Goal: Check status

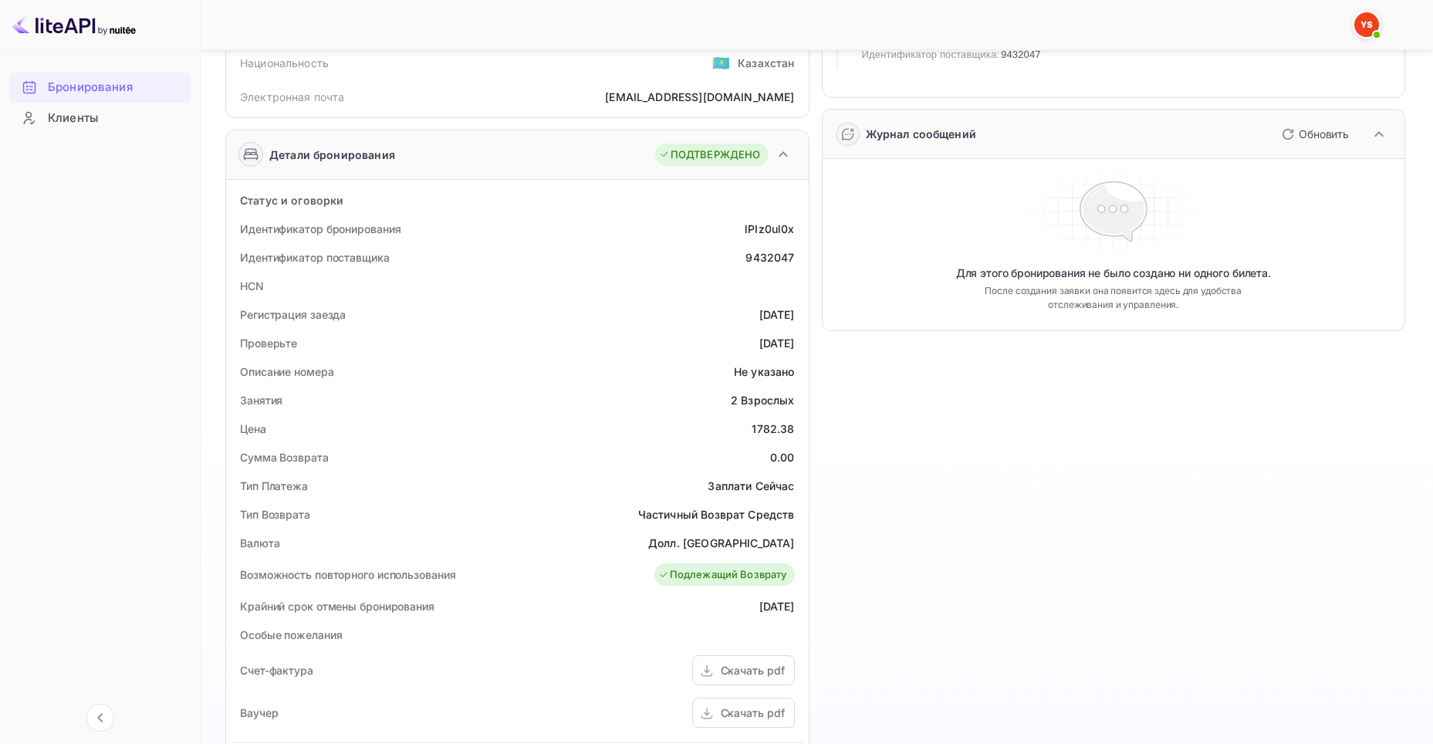
click at [78, 90] on ya-tr-span "Бронирования" at bounding box center [90, 88] width 85 height 18
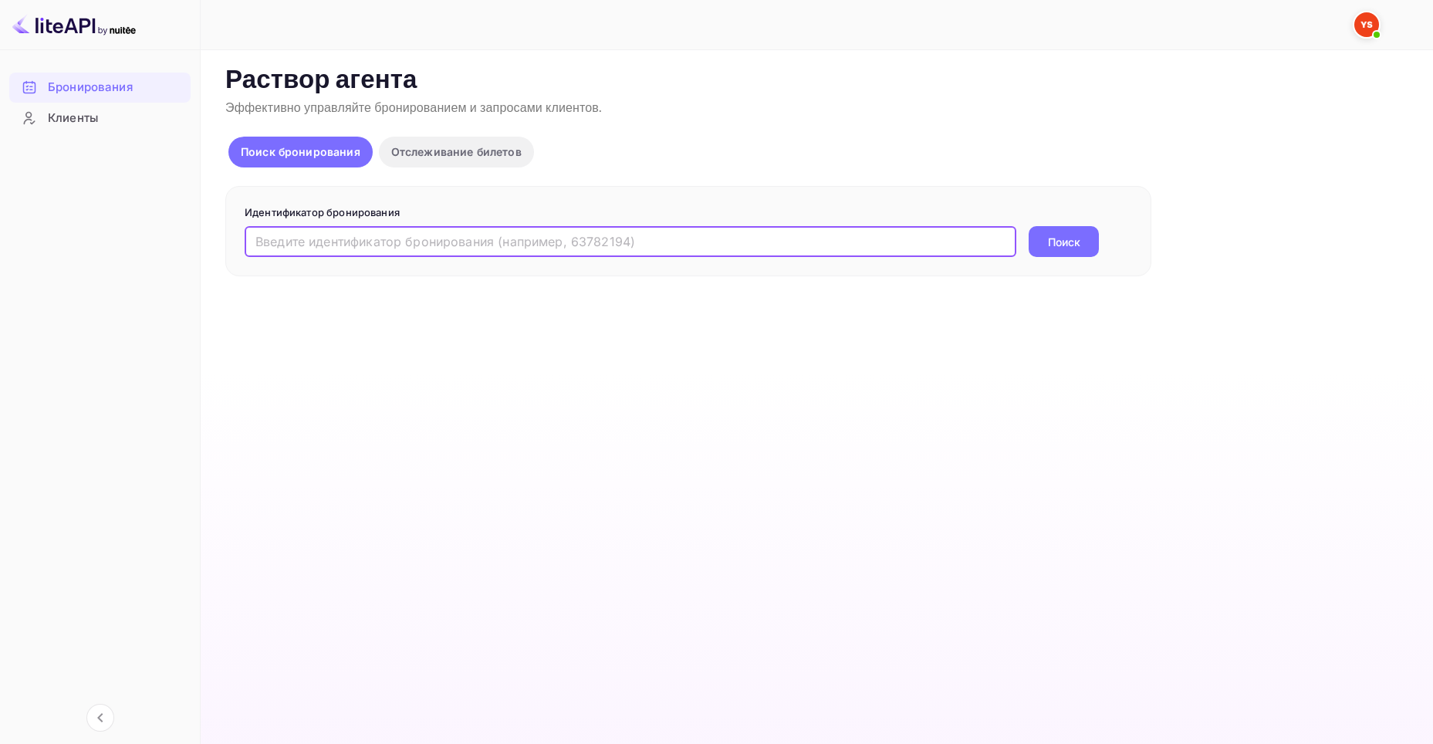
drag, startPoint x: 368, startPoint y: 242, endPoint x: 542, endPoint y: 262, distance: 175.5
click at [368, 242] on input "text" at bounding box center [631, 241] width 772 height 31
paste input "Hello! A guest asked us if there are any rooms available from [DATE] to [DATE].…"
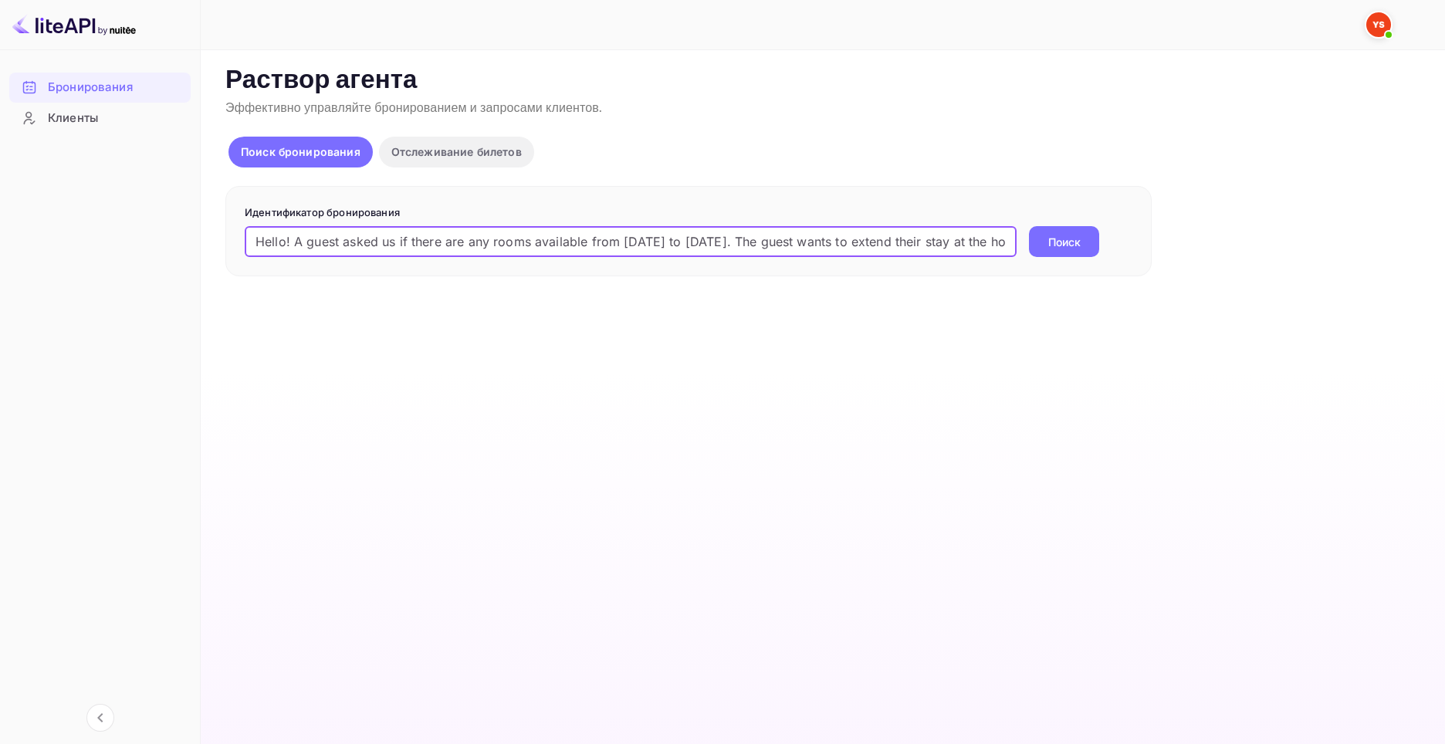
click at [735, 236] on input "Hello! A guest asked us if there are any rooms available from [DATE] to [DATE].…" at bounding box center [631, 241] width 772 height 31
paste input "9337869"
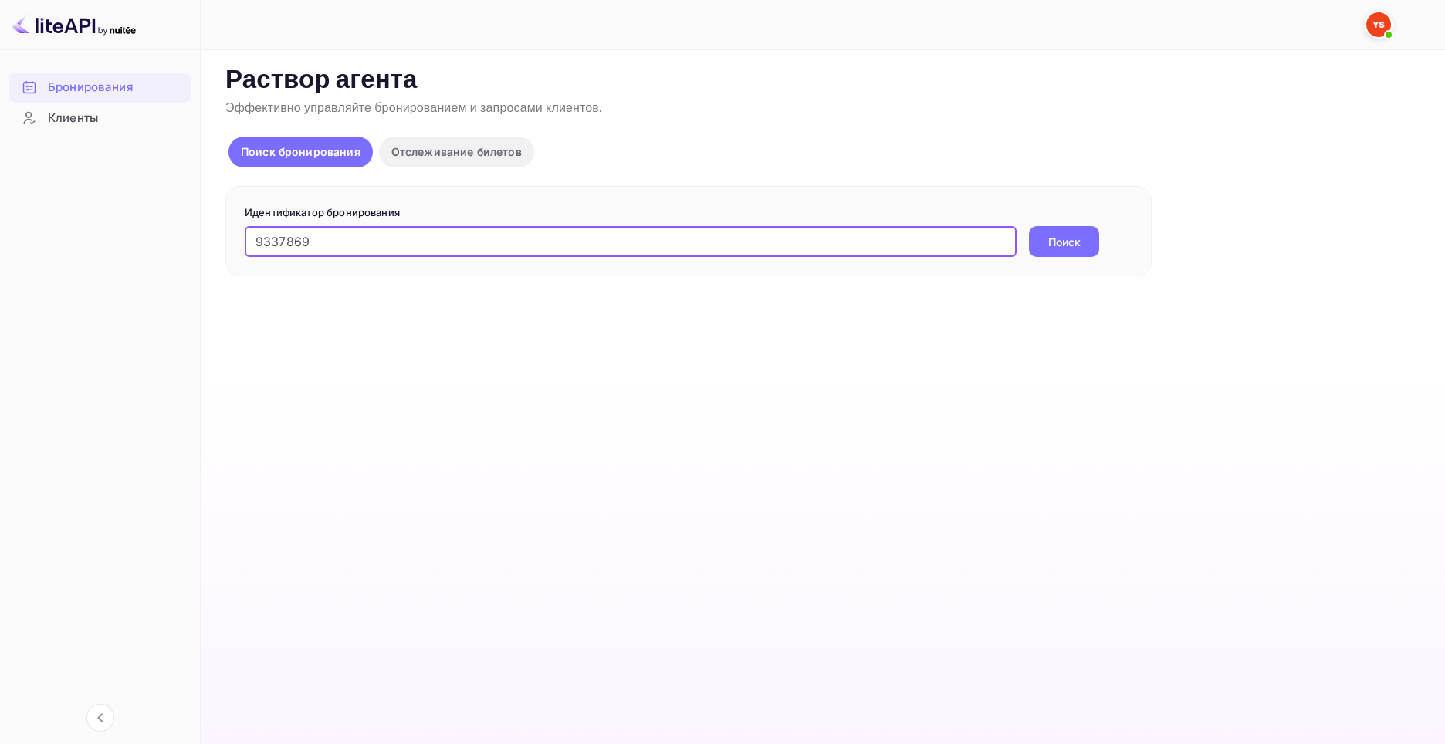
type input "9337869"
click at [1060, 243] on ya-tr-span "Поиск" at bounding box center [1064, 242] width 32 height 16
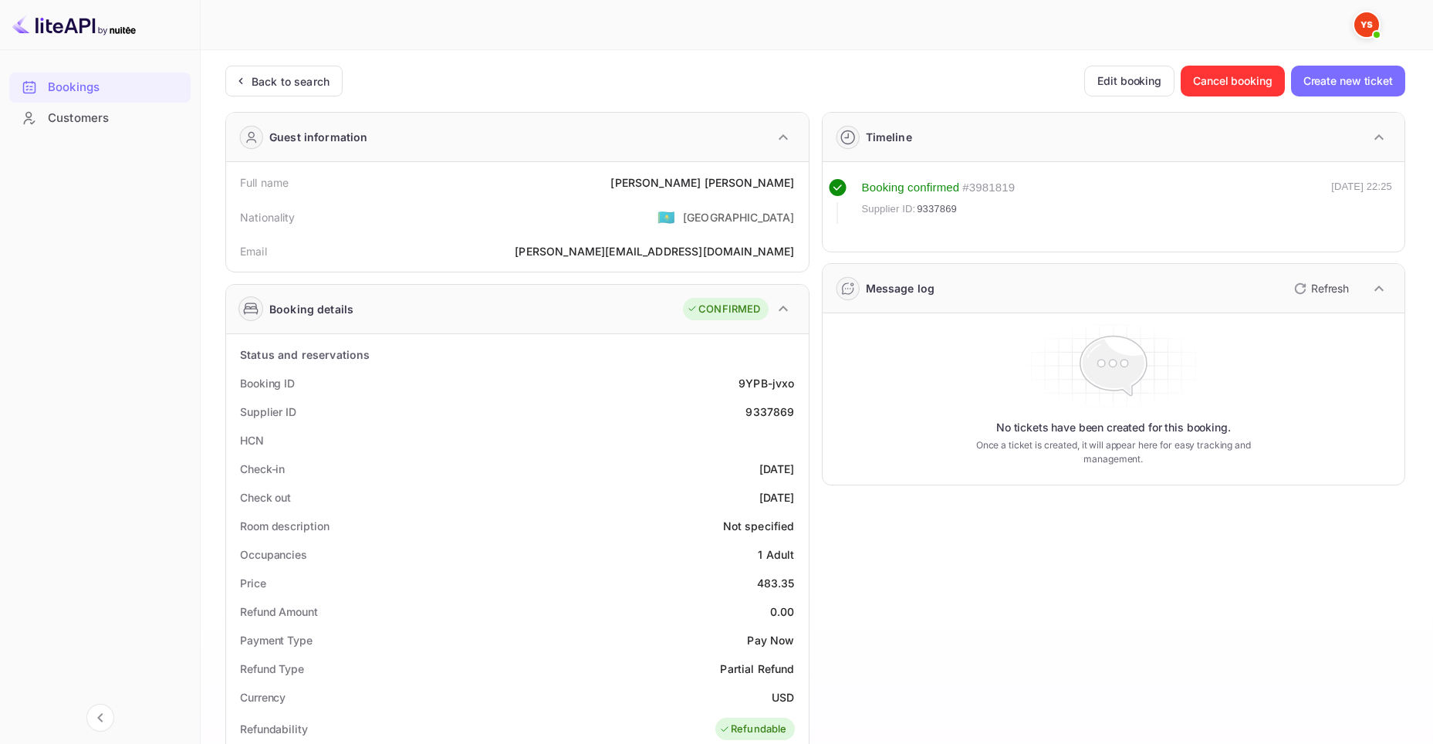
click at [620, 321] on div "Booking details CONFIRMED" at bounding box center [517, 309] width 583 height 49
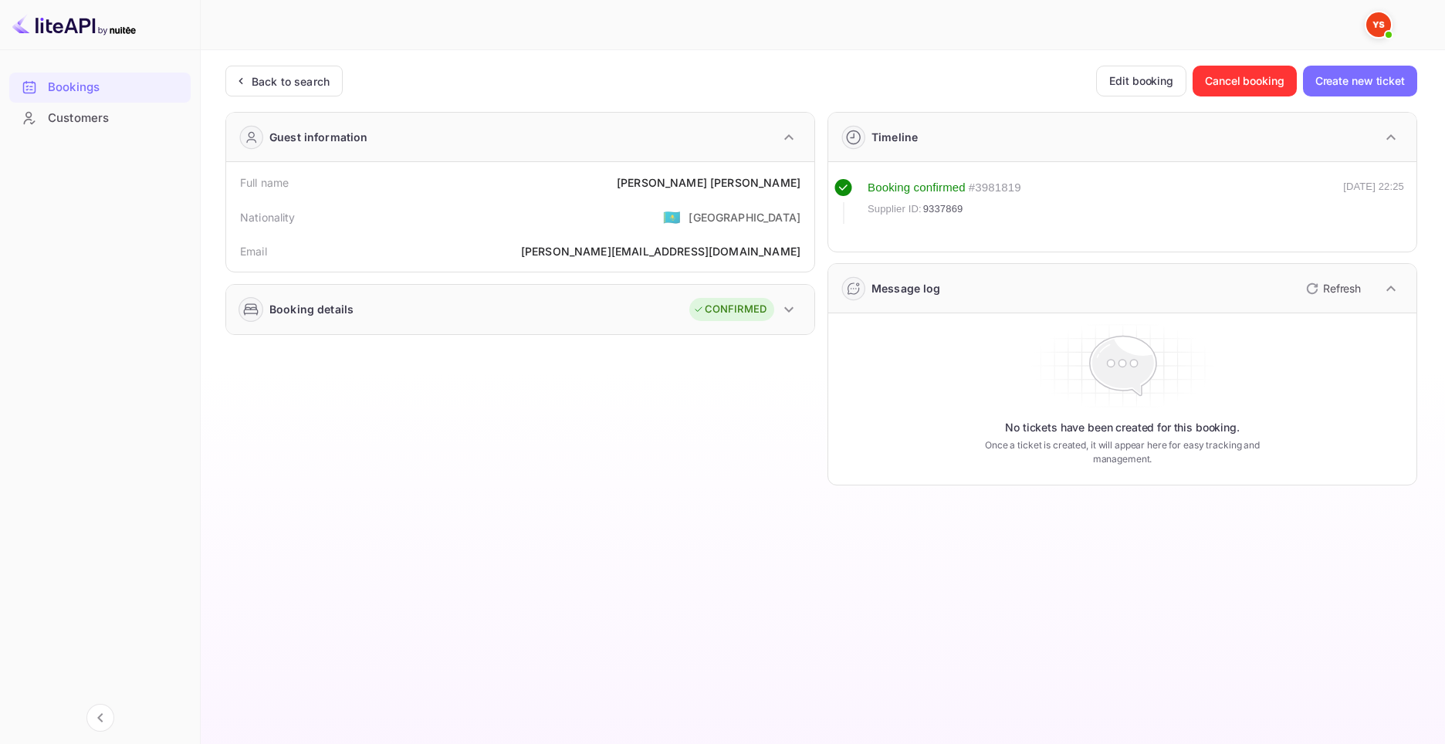
click at [620, 321] on div "Booking details CONFIRMED" at bounding box center [520, 309] width 588 height 49
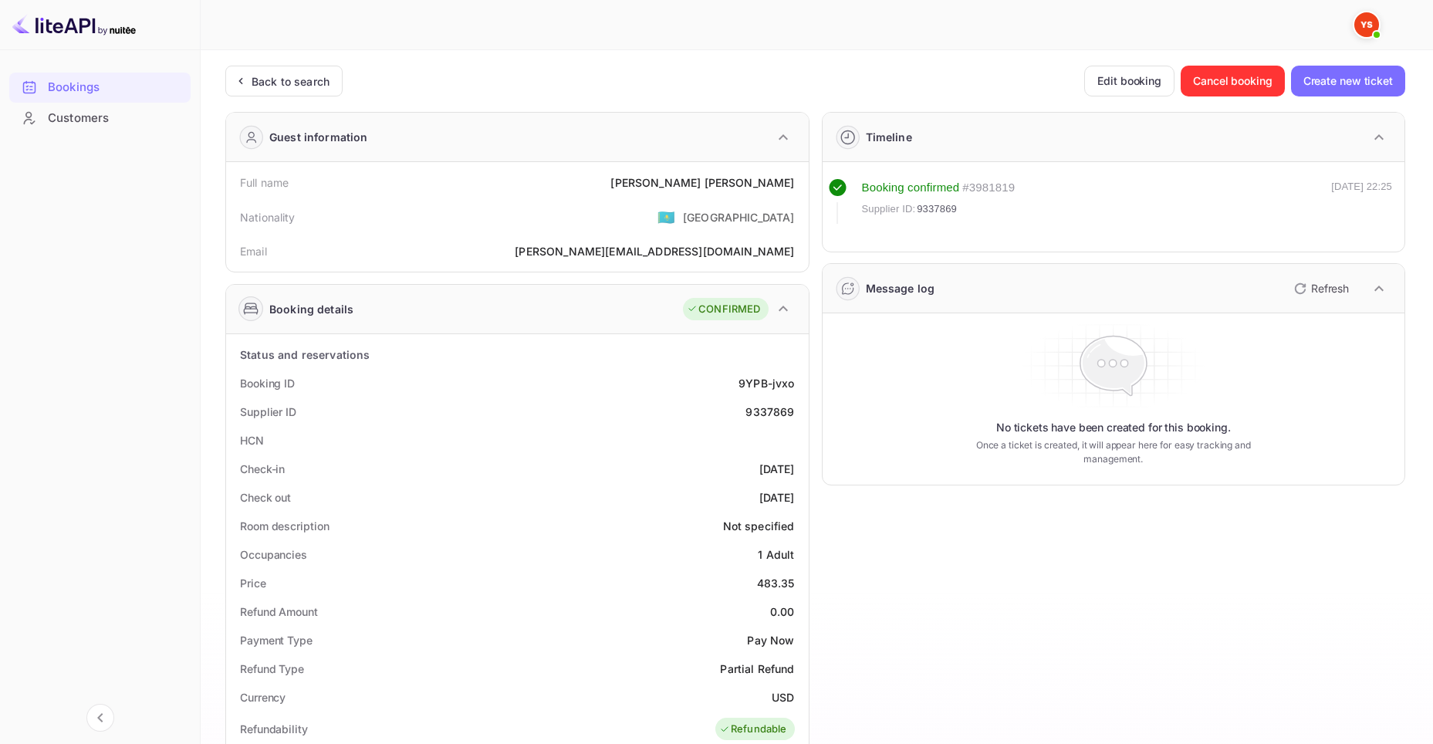
click at [749, 412] on div "9337869" at bounding box center [769, 412] width 49 height 16
copy div "9337869"
drag, startPoint x: 711, startPoint y: 187, endPoint x: 796, endPoint y: 189, distance: 85.7
click at [796, 189] on div "Full name [PERSON_NAME]" at bounding box center [517, 182] width 570 height 29
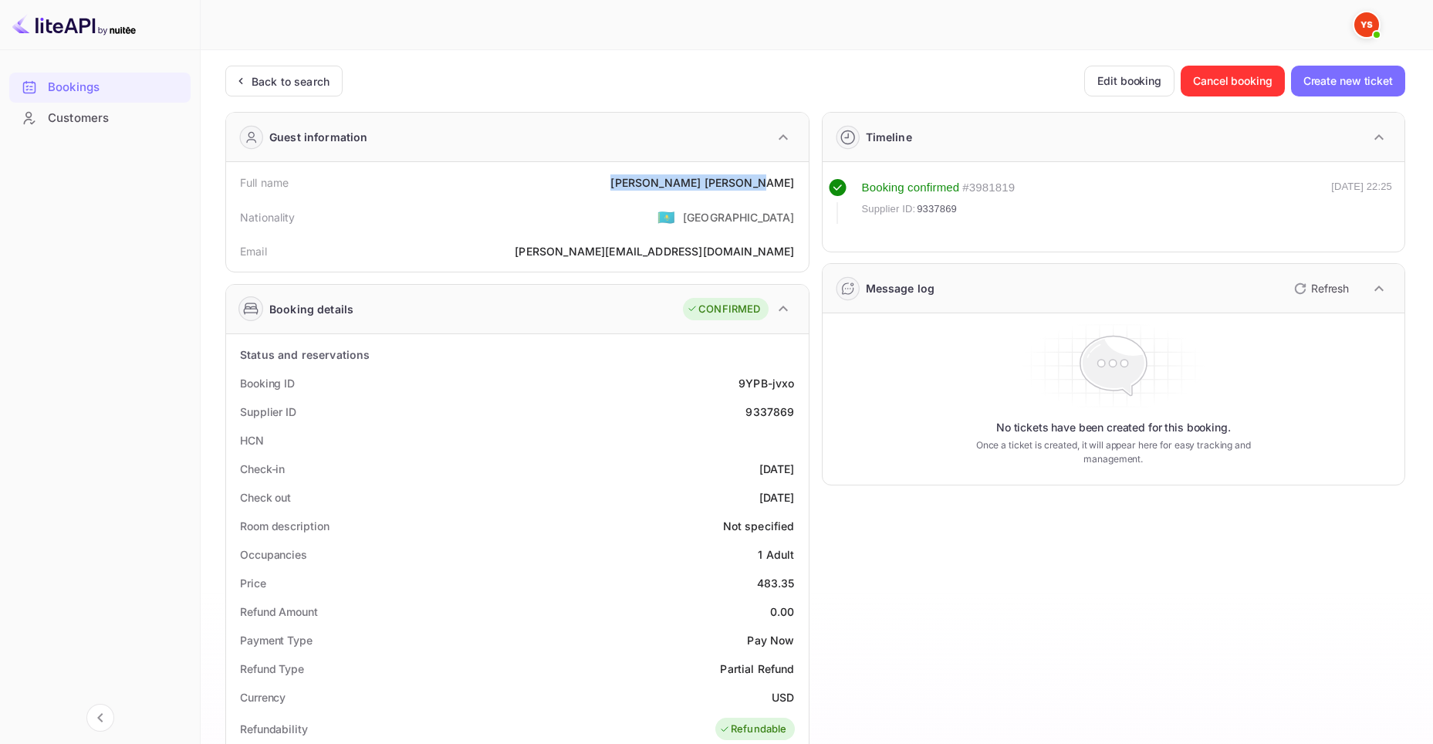
copy div "[PERSON_NAME]"
drag, startPoint x: 755, startPoint y: 589, endPoint x: 794, endPoint y: 586, distance: 38.7
click at [794, 586] on div "Price 483.35" at bounding box center [517, 583] width 570 height 29
copy div "483.35"
